Goal: Information Seeking & Learning: Check status

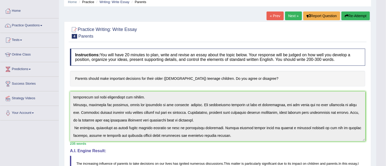
scroll to position [21, 0]
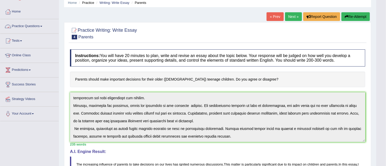
click at [41, 27] on link "Practice Questions" at bounding box center [29, 25] width 58 height 13
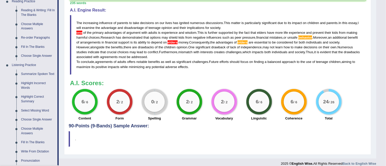
scroll to position [166, 0]
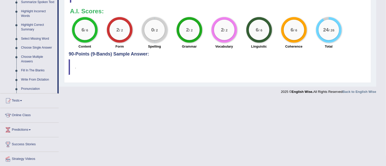
scroll to position [237, 0]
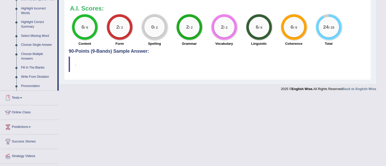
click at [22, 96] on link "Tests" at bounding box center [29, 97] width 58 height 13
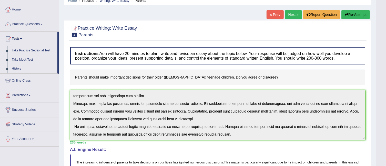
scroll to position [19, 0]
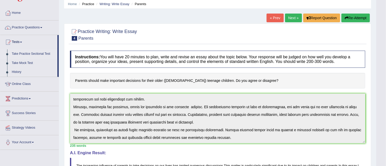
click at [31, 52] on link "Take Practice Sectional Test" at bounding box center [33, 53] width 48 height 9
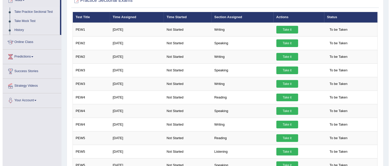
scroll to position [66, 0]
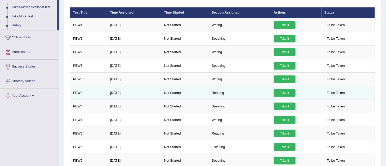
click at [284, 93] on link "Take it" at bounding box center [284, 93] width 22 height 8
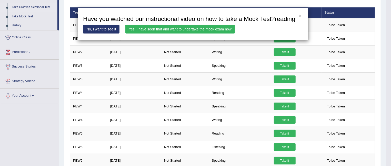
click at [195, 28] on link "Yes, I have seen that and want to undertake the mock exam now" at bounding box center [179, 29] width 109 height 9
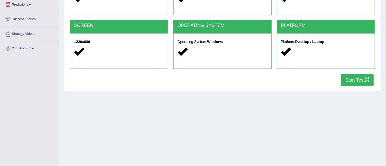
scroll to position [88, 0]
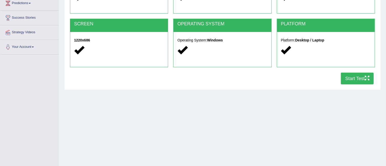
click at [356, 76] on button "Start Test" at bounding box center [357, 79] width 33 height 12
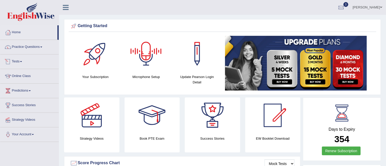
click at [23, 62] on link "Tests" at bounding box center [29, 61] width 58 height 13
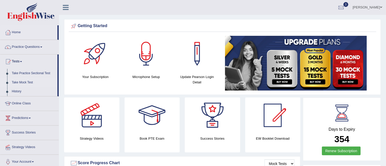
click at [23, 81] on link "Take Mock Test" at bounding box center [33, 82] width 48 height 9
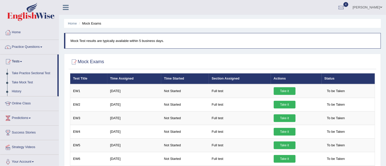
click at [17, 91] on link "History" at bounding box center [33, 91] width 48 height 9
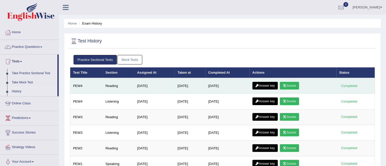
click at [295, 85] on link "Scores" at bounding box center [289, 86] width 19 height 8
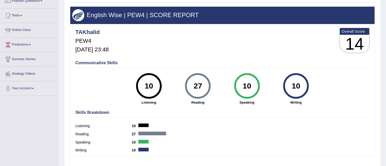
scroll to position [14, 0]
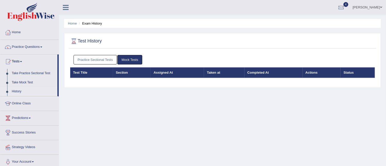
click at [97, 62] on link "Practice Sectional Tests" at bounding box center [95, 59] width 44 height 9
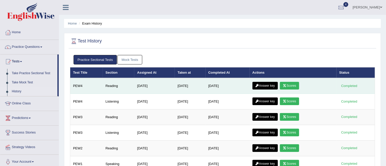
click at [266, 84] on link "Answer key" at bounding box center [264, 86] width 25 height 8
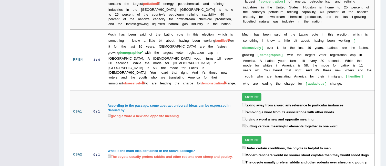
scroll to position [871, 0]
